Goal: Information Seeking & Learning: Learn about a topic

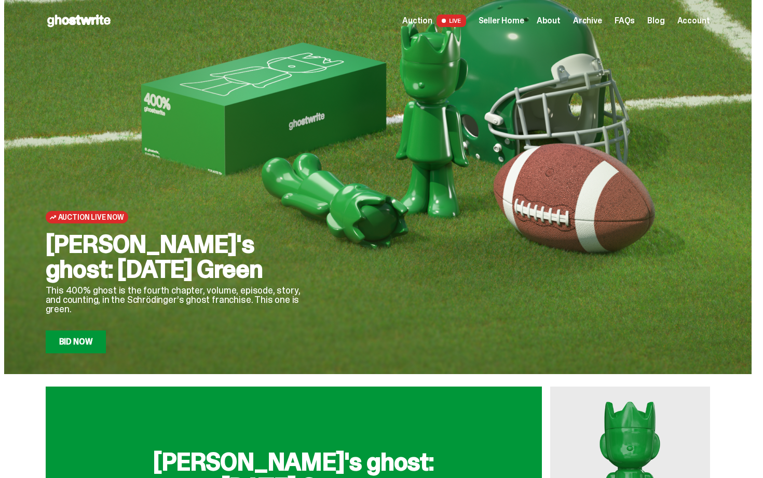
click at [294, 205] on div "Auction Live Now Schrödinger's ghost: Sunday Green This 400% ghost is the fourt…" at bounding box center [181, 211] width 270 height 283
click at [77, 345] on link "Bid Now" at bounding box center [76, 341] width 61 height 23
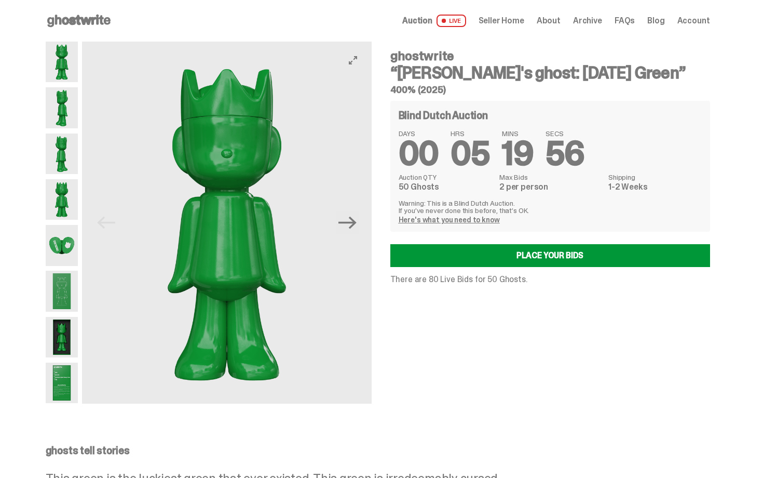
click at [354, 209] on img at bounding box center [226, 223] width 289 height 362
click at [357, 226] on icon "Next" at bounding box center [347, 222] width 18 height 18
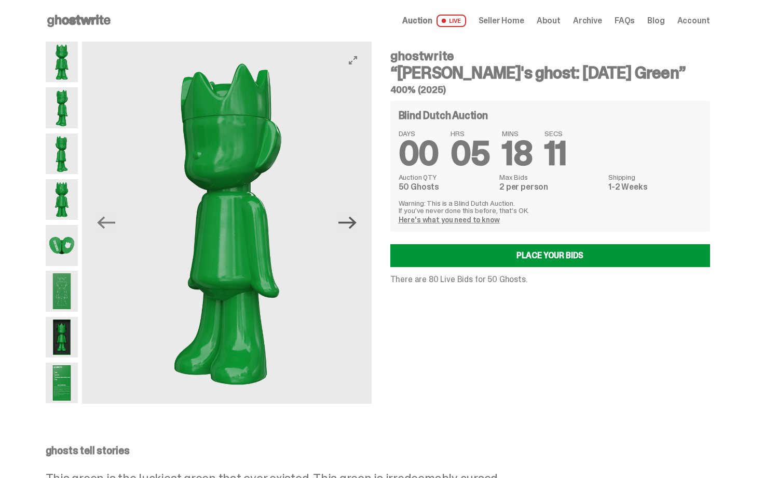
click at [348, 216] on icon "Next" at bounding box center [347, 222] width 18 height 18
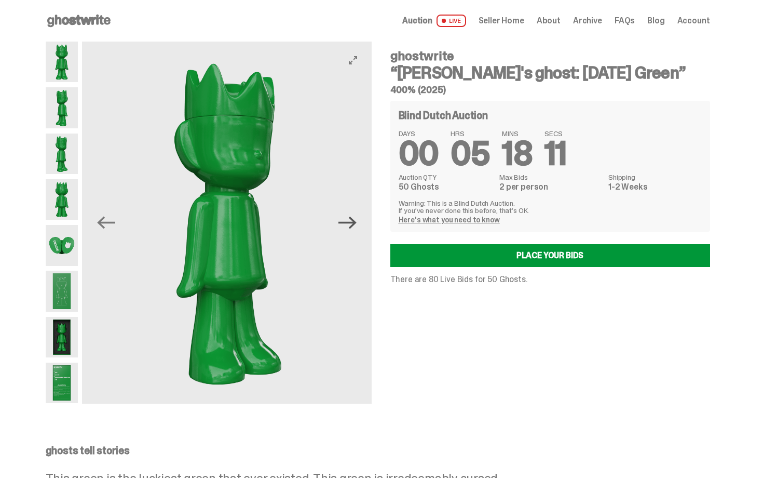
click at [346, 215] on icon "Next" at bounding box center [347, 222] width 18 height 18
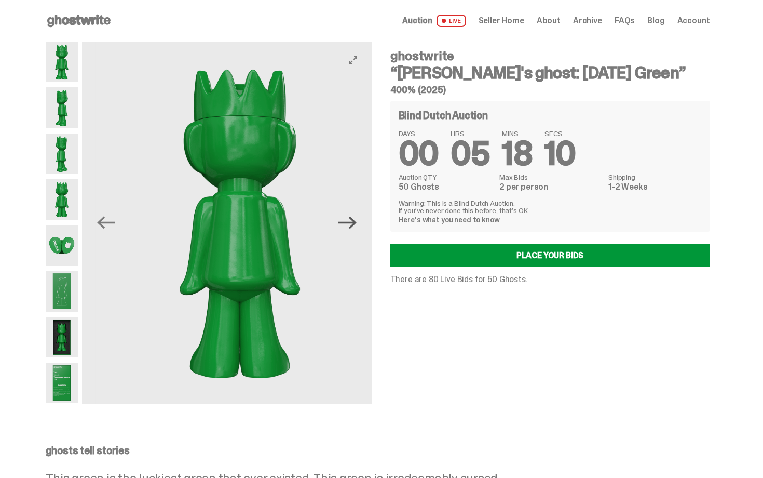
click at [346, 215] on icon "Next" at bounding box center [347, 222] width 18 height 18
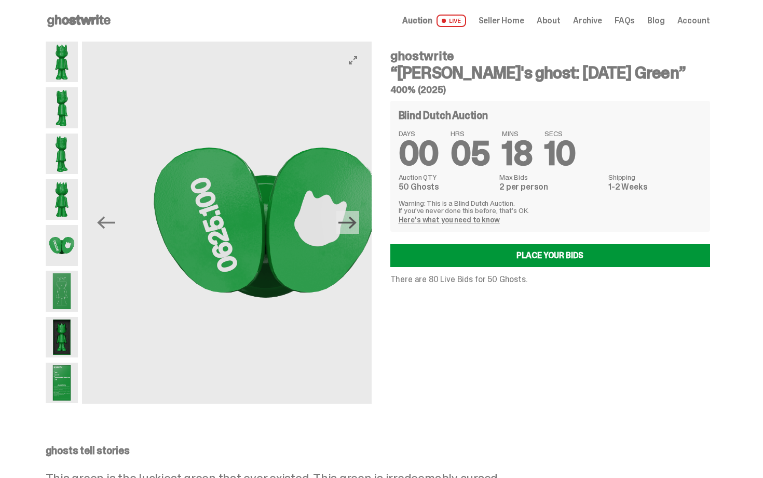
click at [346, 215] on icon "Next" at bounding box center [347, 222] width 18 height 18
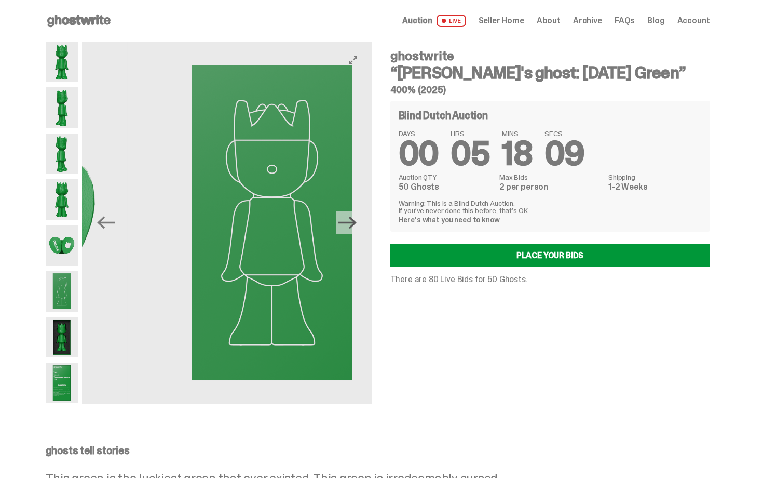
click at [346, 215] on icon "Next" at bounding box center [347, 222] width 18 height 18
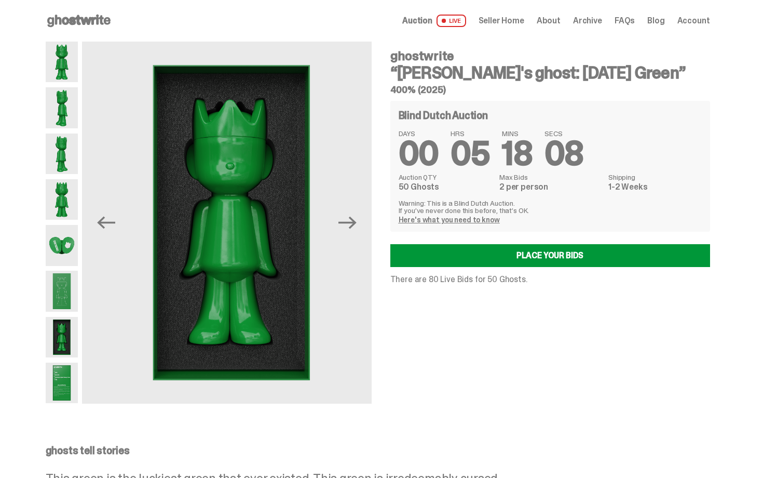
click at [439, 88] on h5 "400% (2025)" at bounding box center [550, 89] width 320 height 9
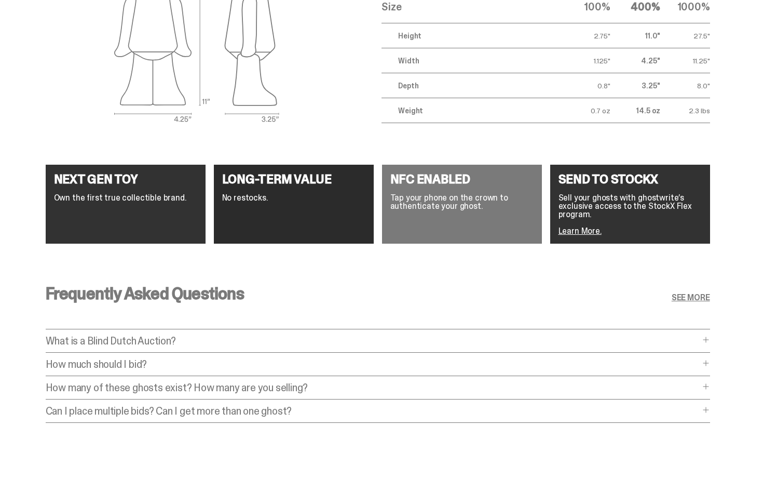
scroll to position [1814, 0]
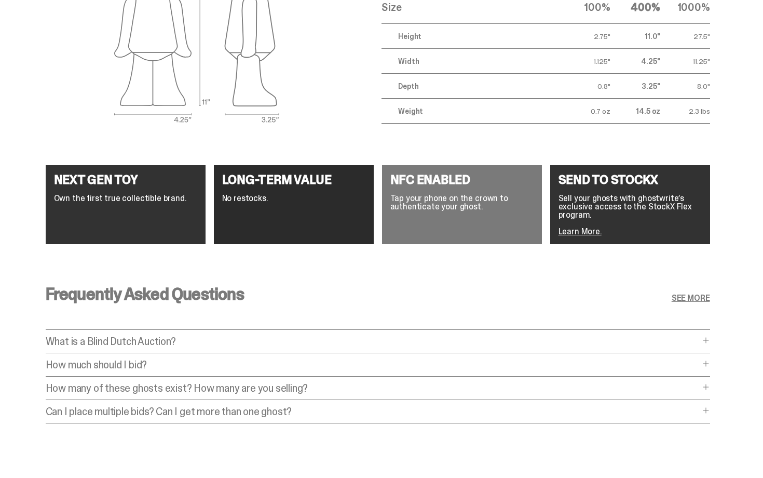
click at [697, 294] on link "SEE MORE" at bounding box center [691, 298] width 38 height 8
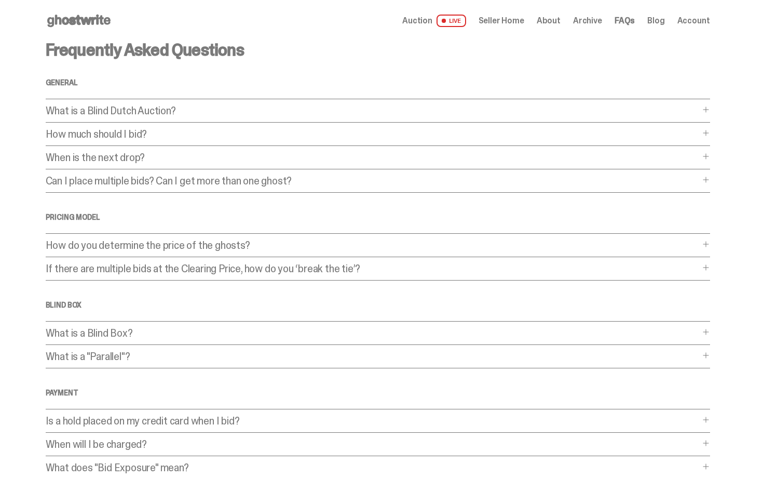
click at [320, 175] on p "Can I place multiple bids? Can I get more than one ghost?" at bounding box center [373, 180] width 654 height 10
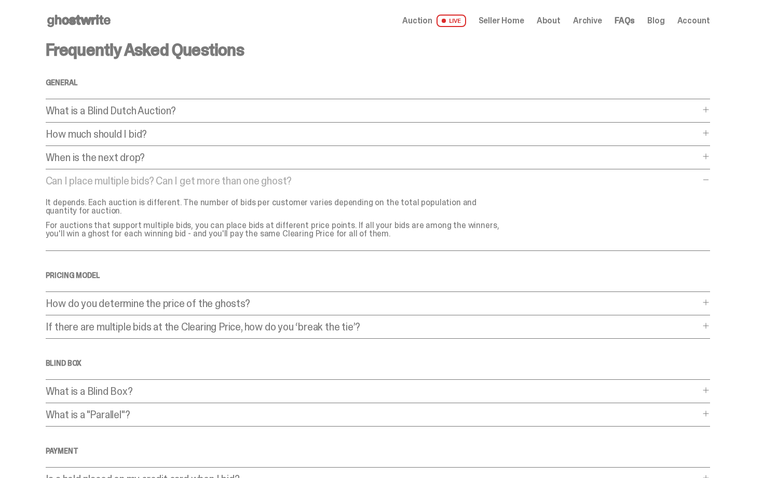
click at [319, 161] on p "When is the next drop?" at bounding box center [373, 157] width 654 height 10
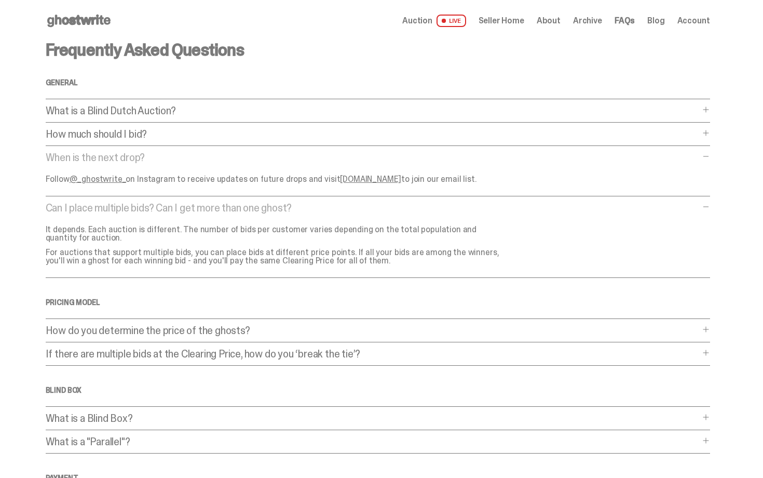
click at [309, 137] on p "How much should I bid?" at bounding box center [373, 134] width 654 height 10
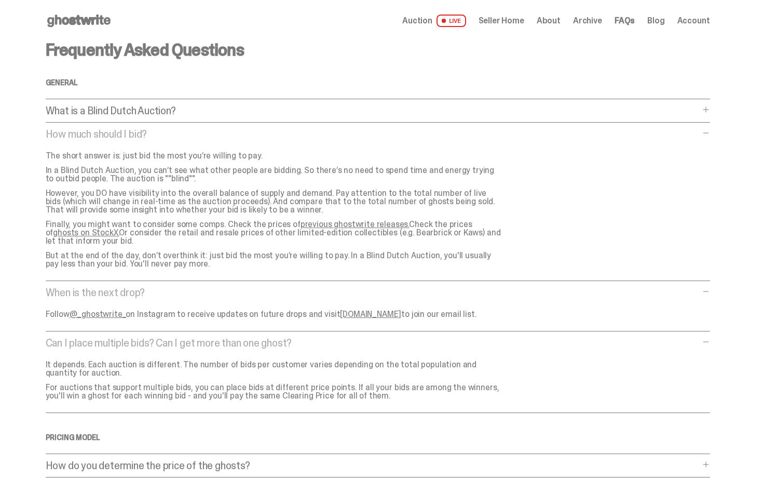
click at [292, 114] on p "What is a Blind Dutch Auction?" at bounding box center [373, 110] width 654 height 10
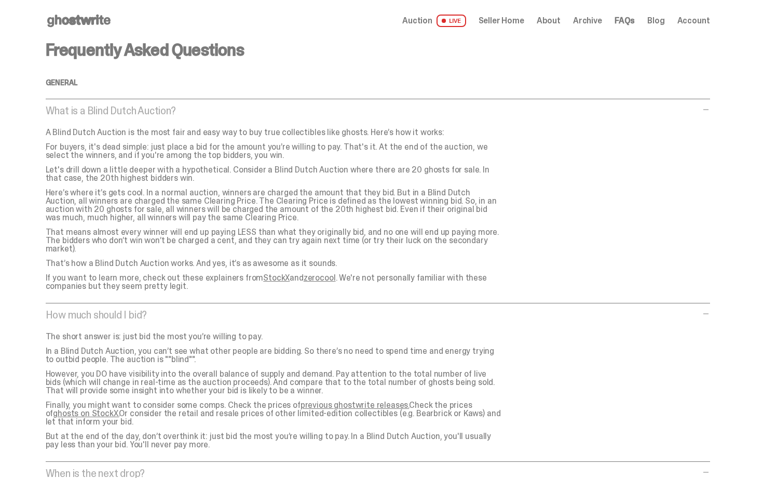
click at [343, 166] on p "Let's drill down a little deeper with a hypothetical. Consider a Blind Dutch Au…" at bounding box center [274, 174] width 457 height 17
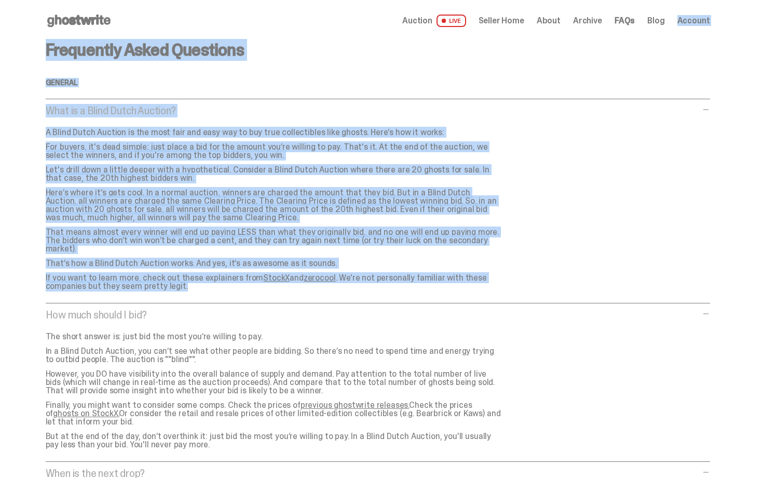
drag, startPoint x: 763, startPoint y: 263, endPoint x: 710, endPoint y: -19, distance: 286.3
click at [710, 0] on html "Open main menu Home Auction LIVE Seller Home About Archive FAQs Blog" at bounding box center [377, 239] width 755 height 478
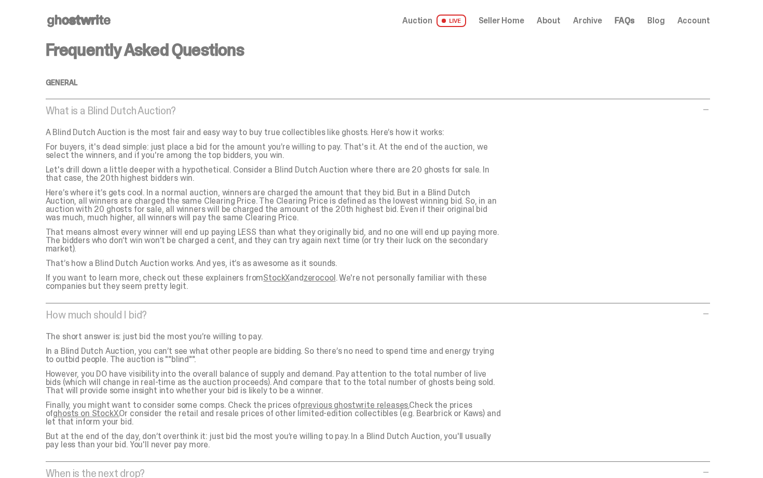
click at [571, 19] on div "Auction LIVE Seller Home About Archive FAQs Blog Account" at bounding box center [555, 21] width 307 height 12
click at [549, 17] on span "About" at bounding box center [549, 21] width 24 height 8
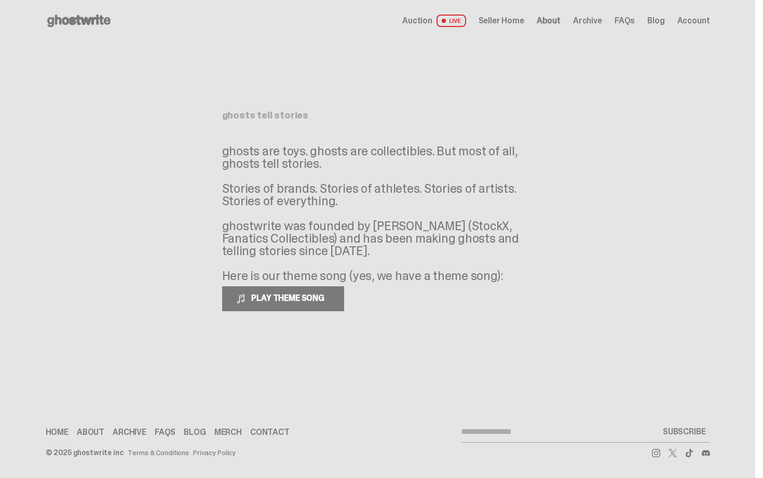
click at [518, 17] on span "Seller Home" at bounding box center [502, 21] width 46 height 8
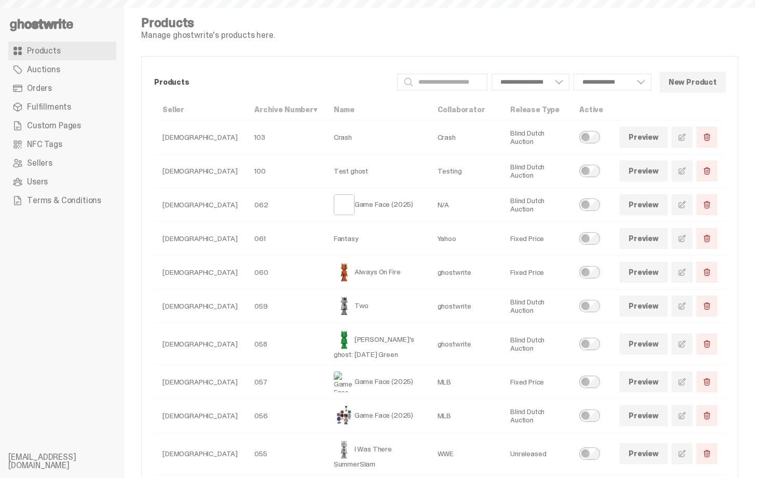
click at [57, 90] on link "Orders" at bounding box center [62, 88] width 108 height 19
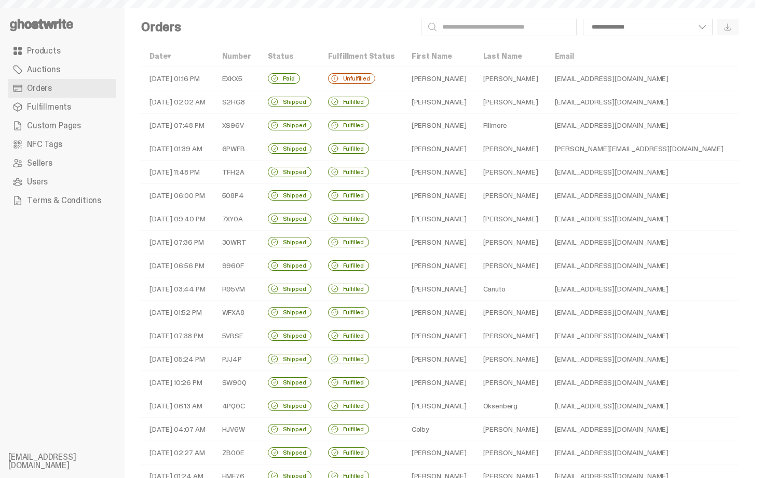
select select
